Goal: Task Accomplishment & Management: Use online tool/utility

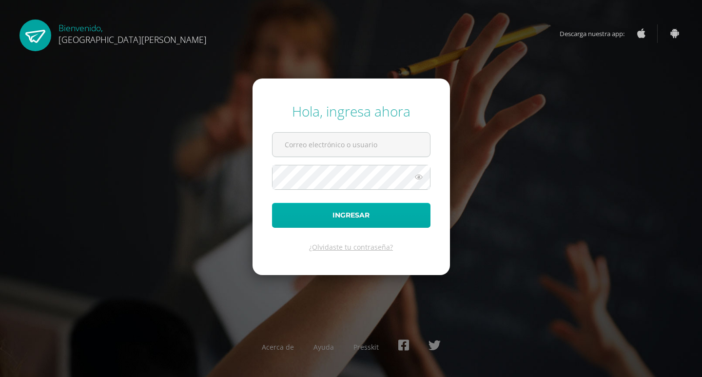
type input "[EMAIL_ADDRESS][DOMAIN_NAME]"
click at [342, 211] on button "Ingresar" at bounding box center [351, 215] width 159 height 25
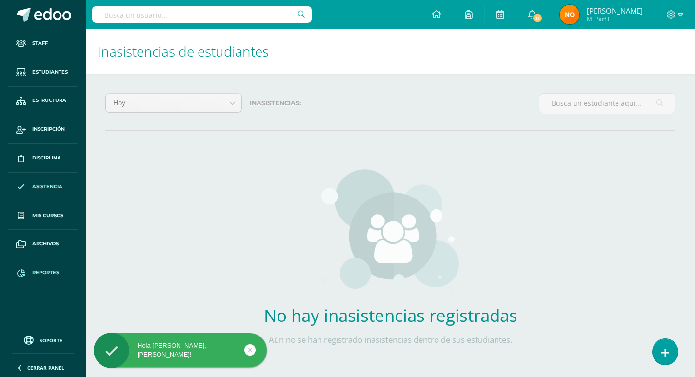
click at [45, 267] on link "Reportes" at bounding box center [43, 272] width 70 height 29
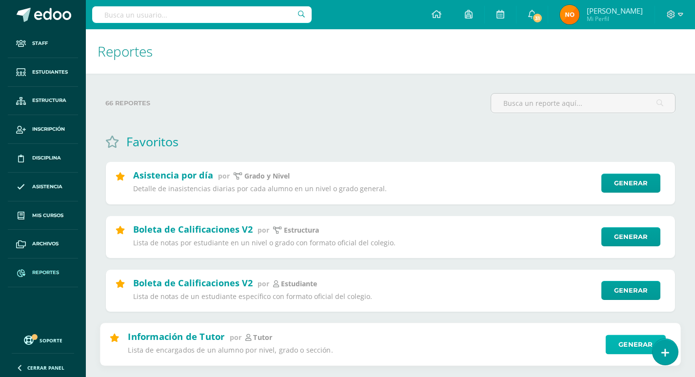
click at [629, 346] on link "Generar" at bounding box center [636, 345] width 60 height 20
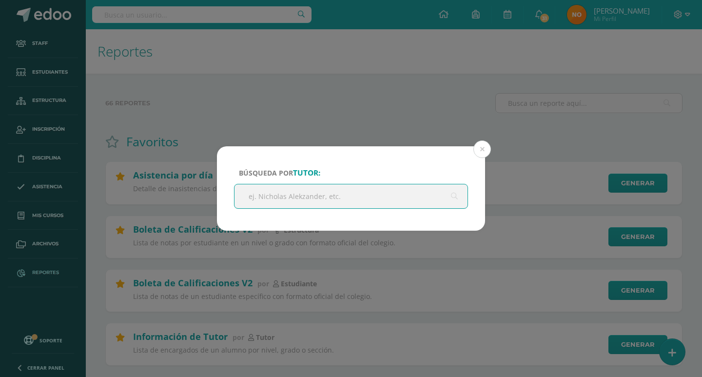
click at [261, 197] on input "text" at bounding box center [351, 196] width 233 height 24
type input "yesica ruiz"
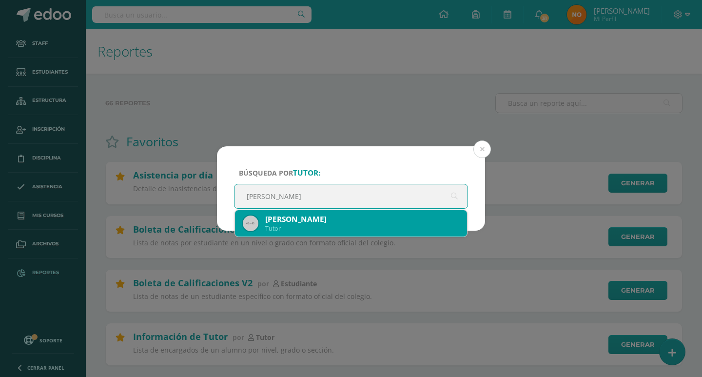
click at [305, 219] on div "Jessica leonor Ruiz Quintanilla" at bounding box center [362, 219] width 194 height 10
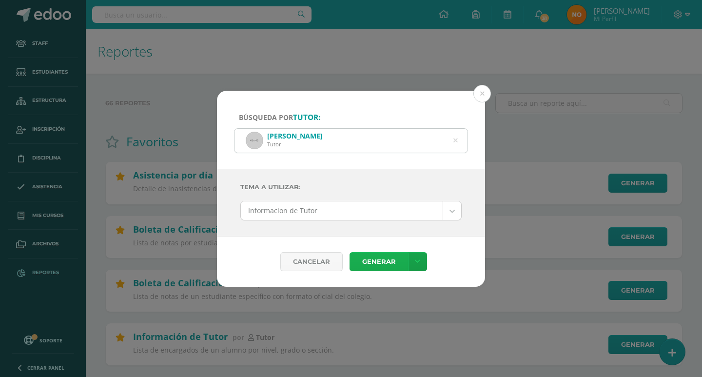
click at [381, 258] on link "Generar" at bounding box center [379, 261] width 59 height 19
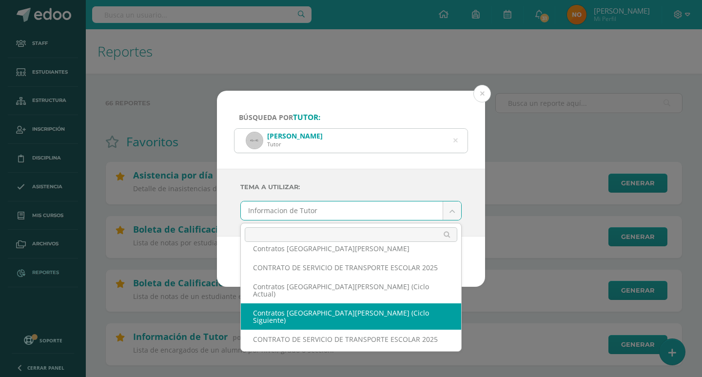
scroll to position [42, 0]
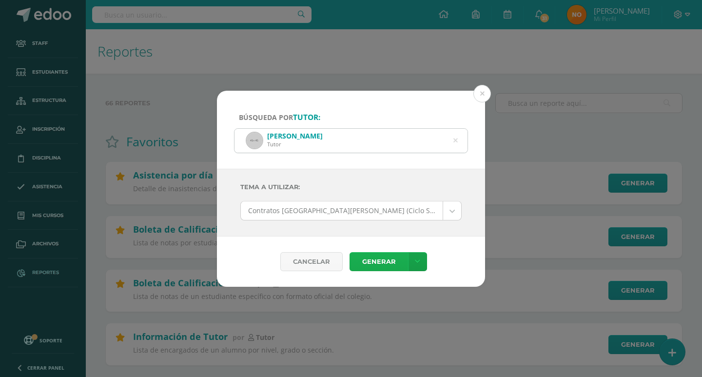
click at [376, 264] on link "Generar" at bounding box center [379, 261] width 59 height 19
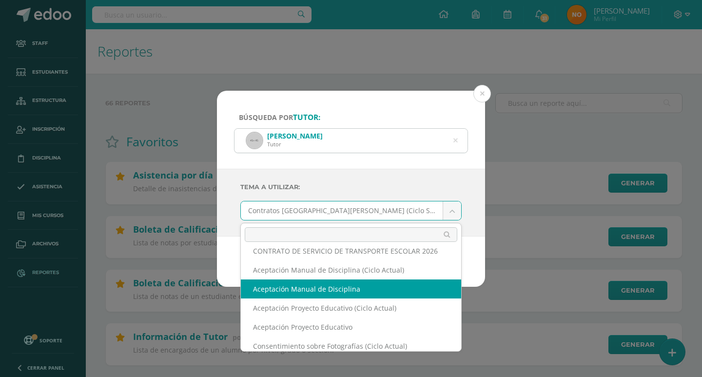
scroll to position [169, 0]
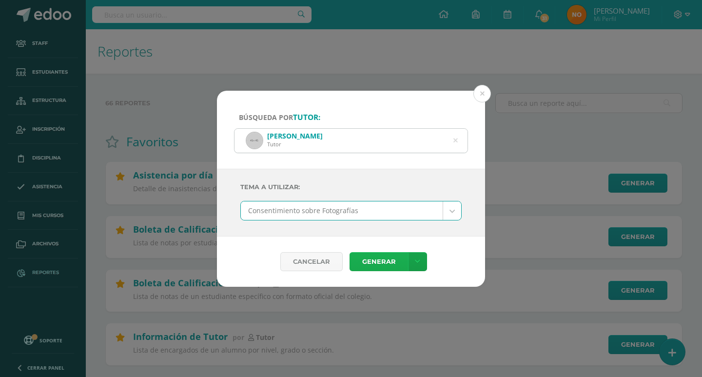
click at [381, 263] on link "Generar" at bounding box center [379, 261] width 59 height 19
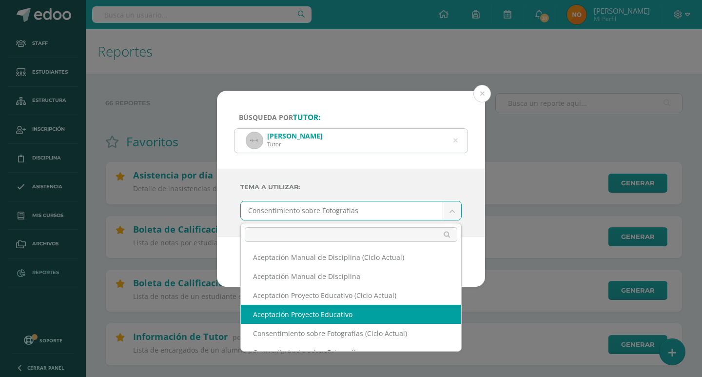
drag, startPoint x: 342, startPoint y: 298, endPoint x: 337, endPoint y: 297, distance: 5.6
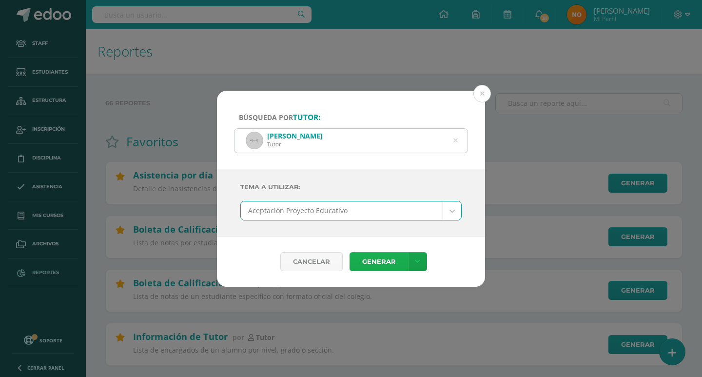
click at [386, 259] on link "Generar" at bounding box center [379, 261] width 59 height 19
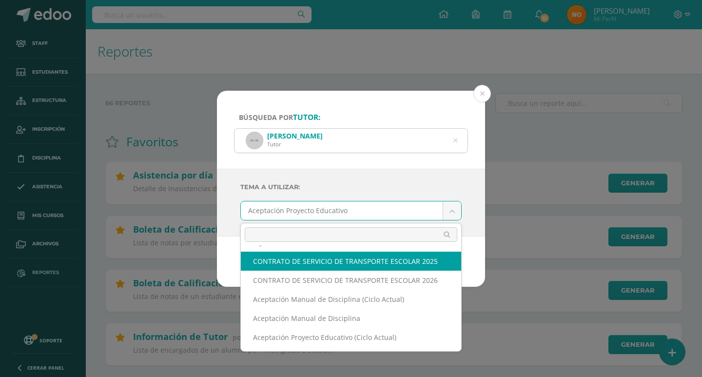
scroll to position [118, 0]
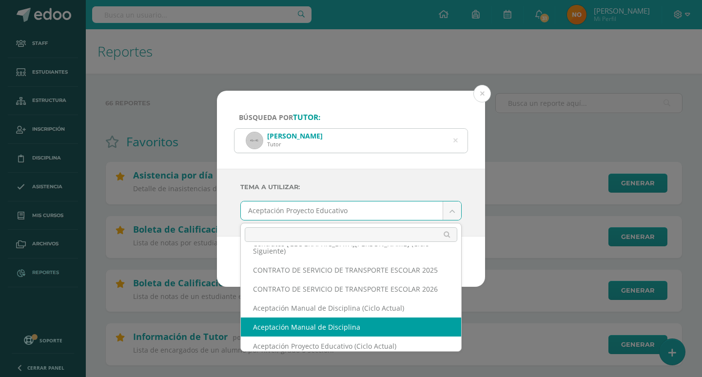
select select "108"
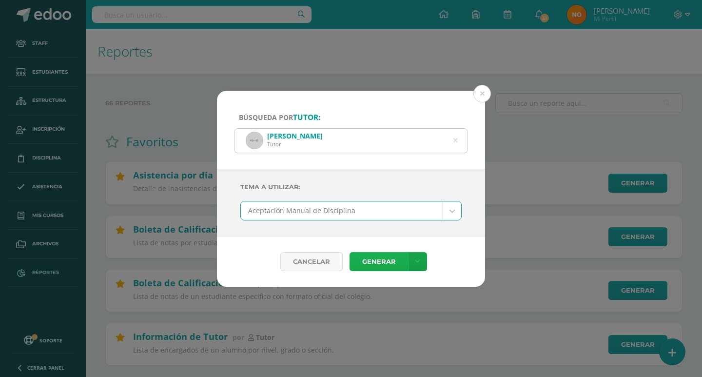
click at [381, 258] on link "Generar" at bounding box center [379, 261] width 59 height 19
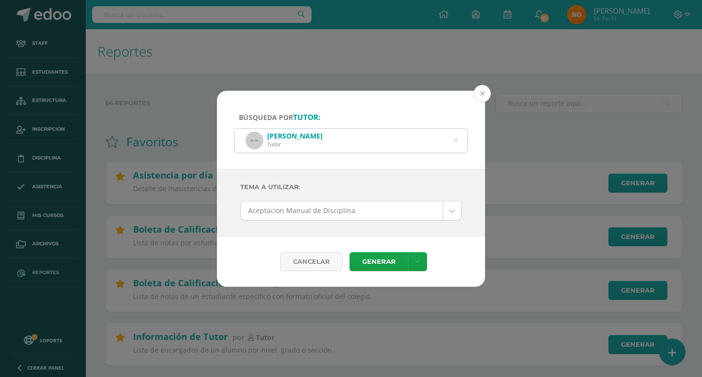
click at [478, 91] on button at bounding box center [483, 94] width 18 height 18
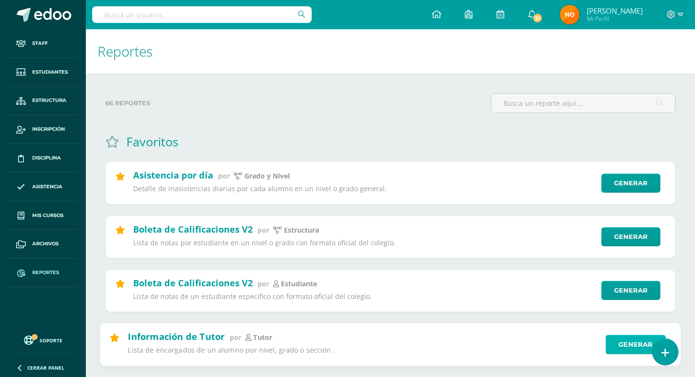
click at [631, 342] on link "Generar" at bounding box center [636, 345] width 60 height 20
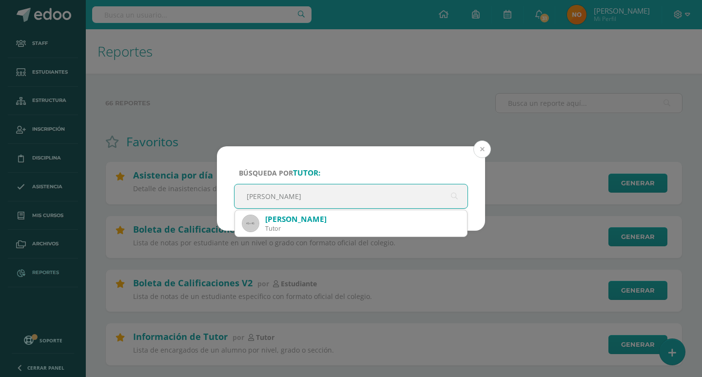
type input "gladys maldonado"
click at [483, 149] on button at bounding box center [483, 149] width 18 height 18
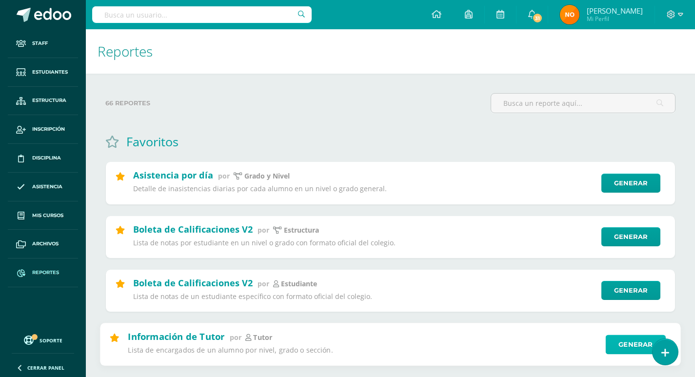
click at [629, 341] on link "Generar" at bounding box center [636, 345] width 60 height 20
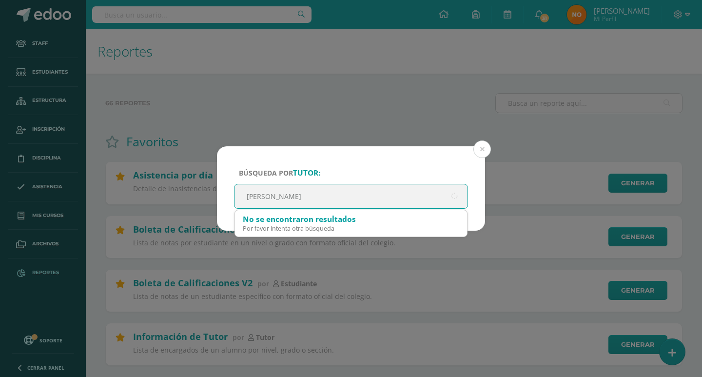
type input "gladys"
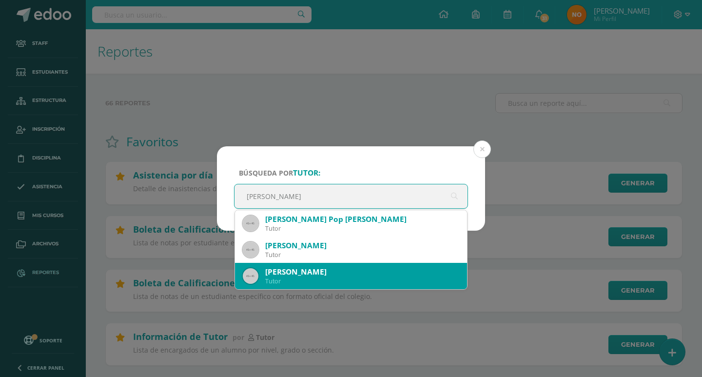
click at [307, 272] on div "Gladys Magdalena Abaz XIcay" at bounding box center [362, 272] width 194 height 10
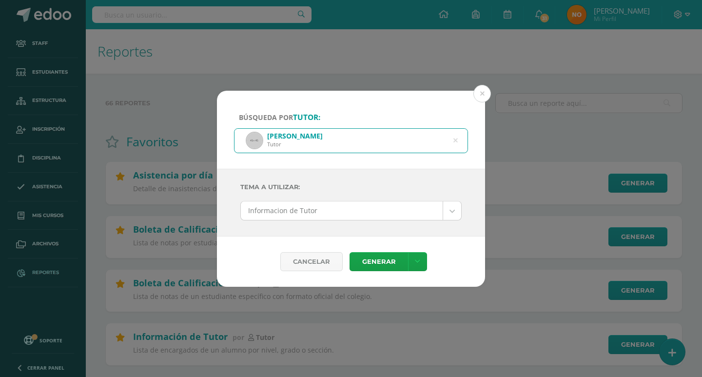
click at [357, 136] on div "Gladys Magdalena Abaz XIcay Tutor" at bounding box center [351, 141] width 233 height 24
click at [252, 141] on img at bounding box center [255, 141] width 16 height 16
click at [359, 137] on div "Gladys Magdalena Abaz XIcay Tutor" at bounding box center [351, 141] width 233 height 24
click at [482, 93] on button at bounding box center [483, 94] width 18 height 18
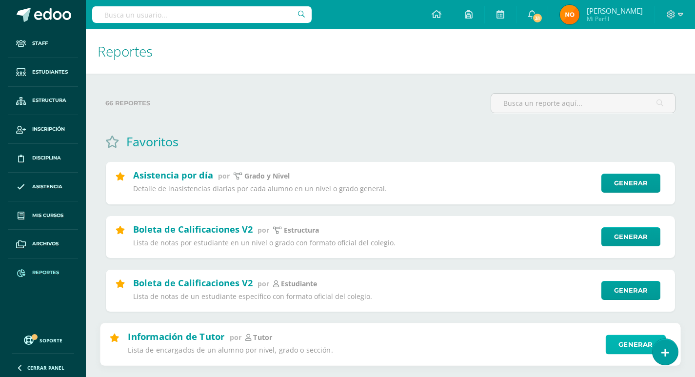
click at [628, 342] on link "Generar" at bounding box center [636, 345] width 60 height 20
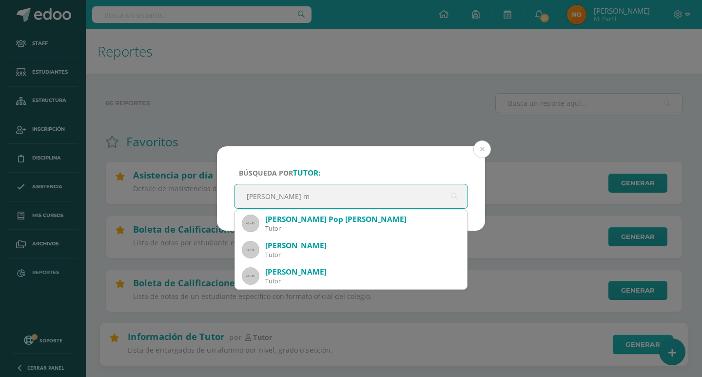
type input "gladys ma"
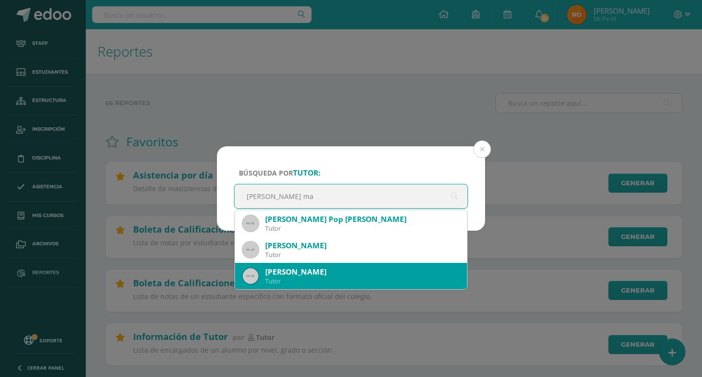
click at [341, 269] on div "Gladys Magdalena Abaz XIcay" at bounding box center [362, 272] width 194 height 10
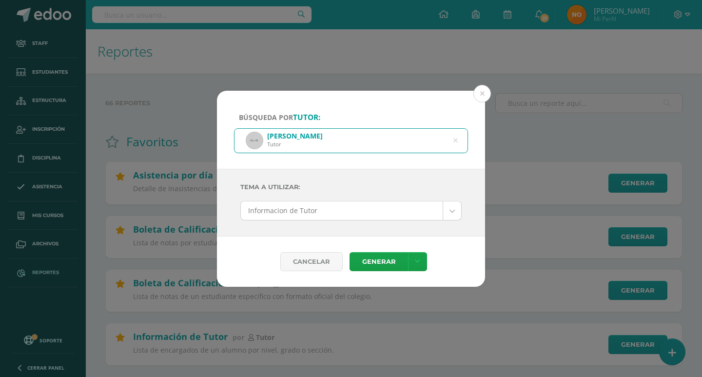
click at [384, 258] on link "Generar" at bounding box center [379, 261] width 59 height 19
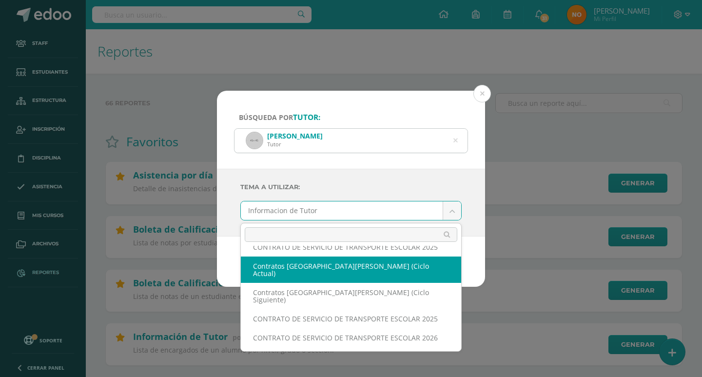
scroll to position [61, 0]
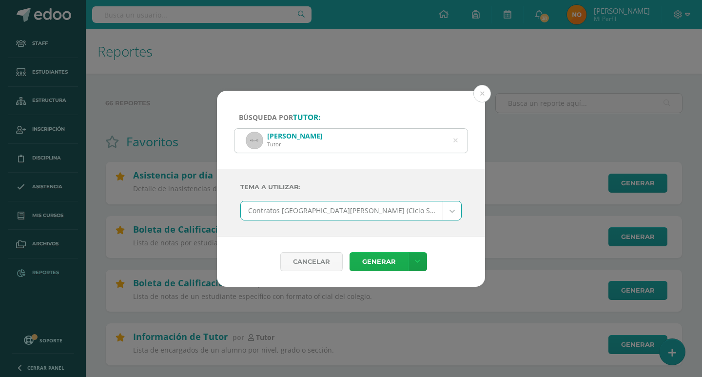
click at [382, 258] on link "Generar" at bounding box center [379, 261] width 59 height 19
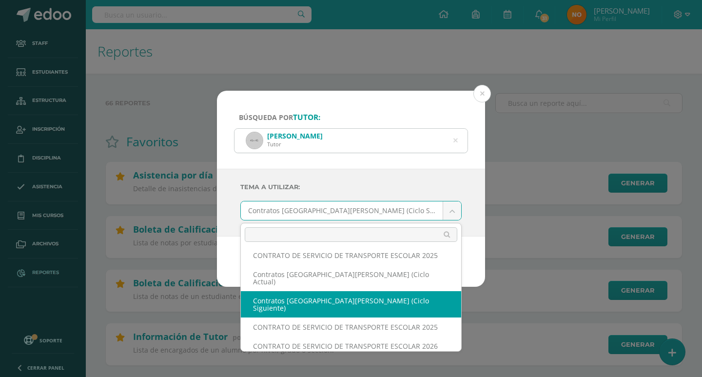
scroll to position [13, 0]
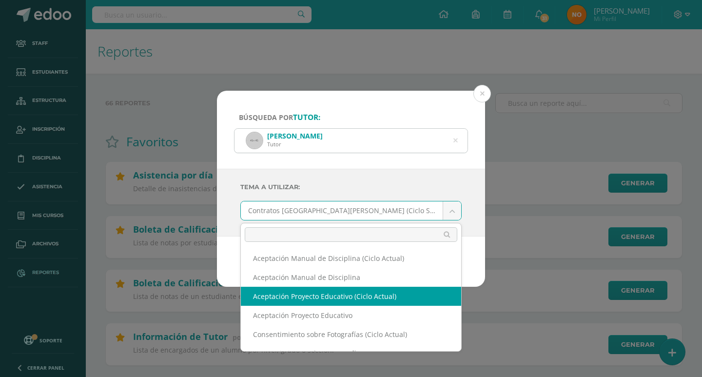
scroll to position [169, 0]
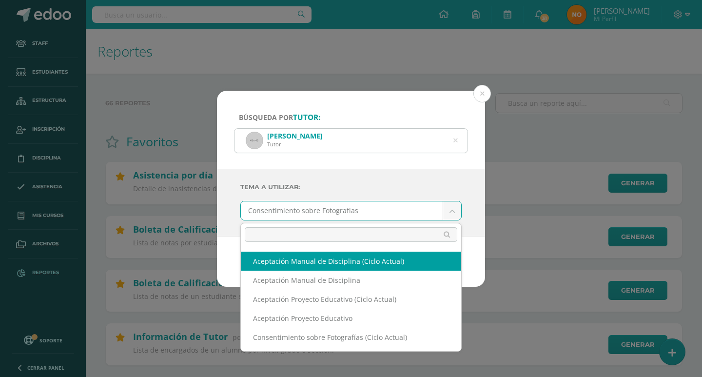
scroll to position [156, 0]
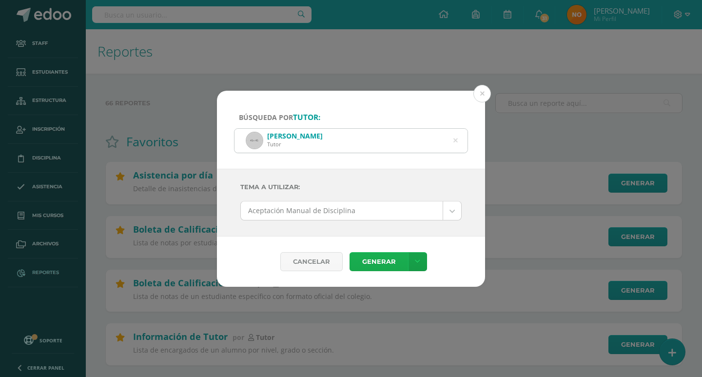
click at [371, 259] on link "Generar" at bounding box center [379, 261] width 59 height 19
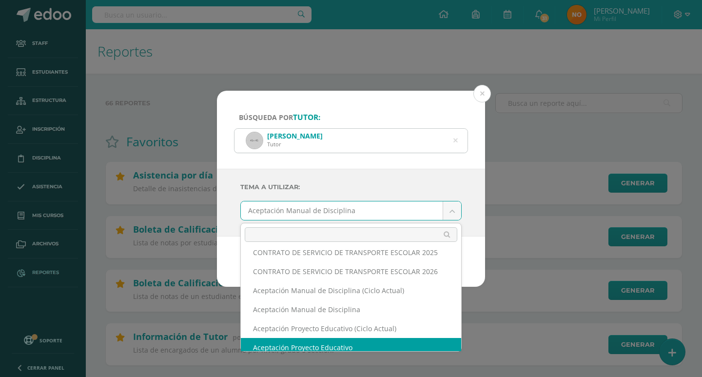
scroll to position [169, 0]
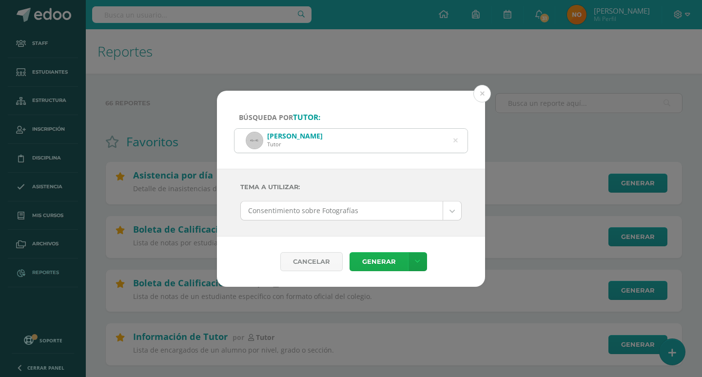
click at [390, 260] on link "Generar" at bounding box center [379, 261] width 59 height 19
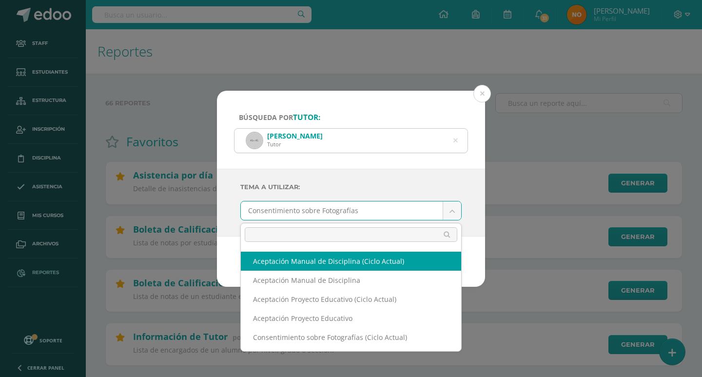
scroll to position [156, 0]
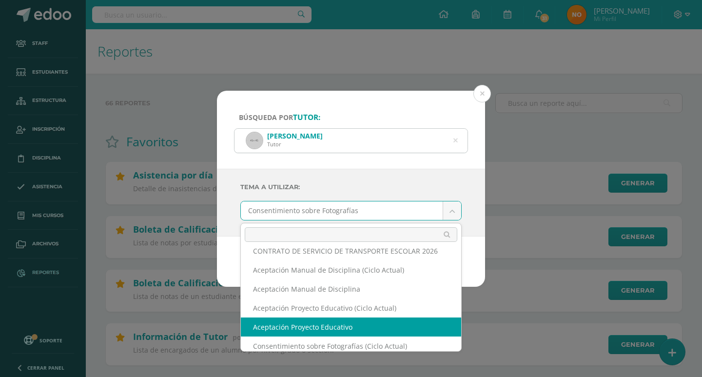
select select "110"
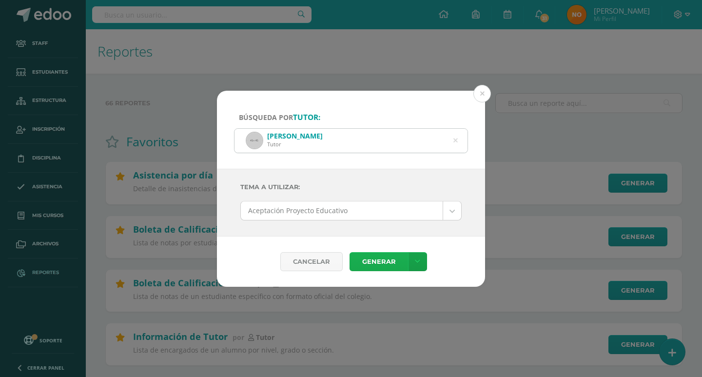
click at [380, 262] on link "Generar" at bounding box center [379, 261] width 59 height 19
